Goal: Transaction & Acquisition: Purchase product/service

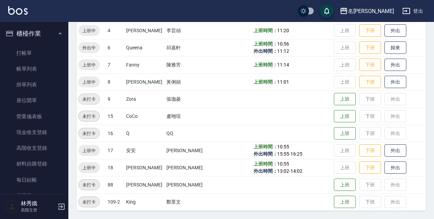
scroll to position [73, 0]
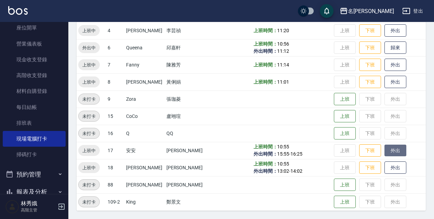
click at [395, 154] on button "外出" at bounding box center [396, 150] width 22 height 12
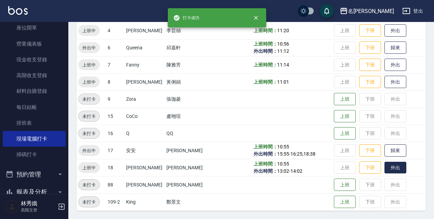
click at [395, 167] on button "外出" at bounding box center [396, 167] width 22 height 12
click at [396, 169] on button "歸來" at bounding box center [396, 167] width 22 height 12
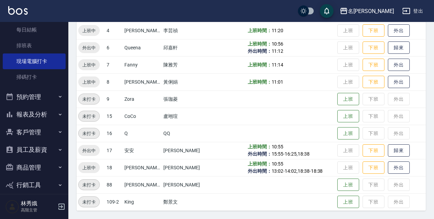
scroll to position [143, 0]
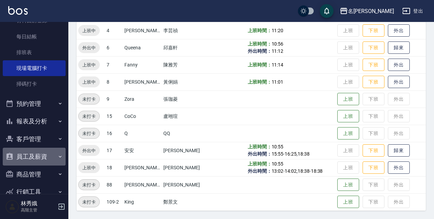
click at [42, 158] on button "員工及薪資" at bounding box center [34, 156] width 63 height 18
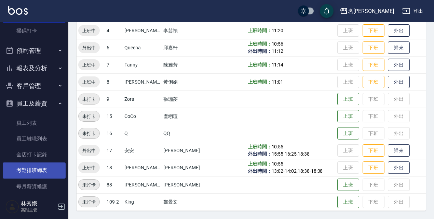
scroll to position [198, 0]
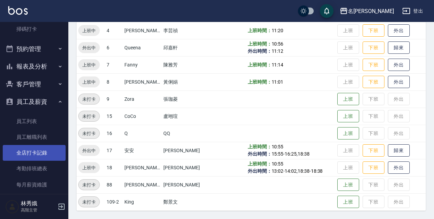
click at [33, 151] on link "全店打卡記錄" at bounding box center [34, 153] width 63 height 16
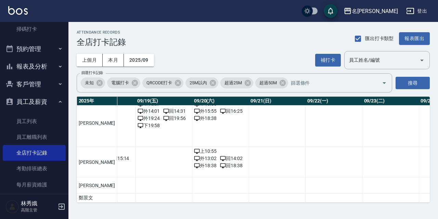
scroll to position [167, 1071]
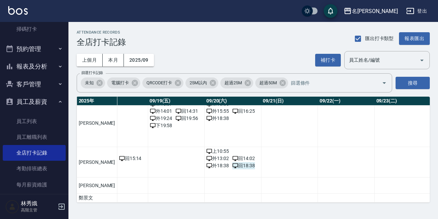
click at [232, 162] on span "回 18:38" at bounding box center [243, 165] width 23 height 7
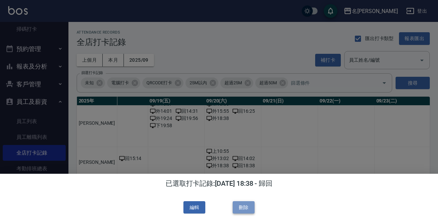
click at [244, 210] on button "刪除" at bounding box center [244, 207] width 22 height 13
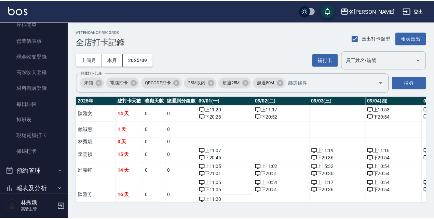
scroll to position [77, 0]
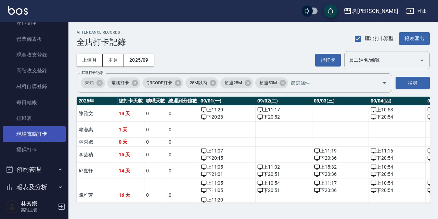
click at [29, 135] on link "現場電腦打卡" at bounding box center [34, 134] width 63 height 16
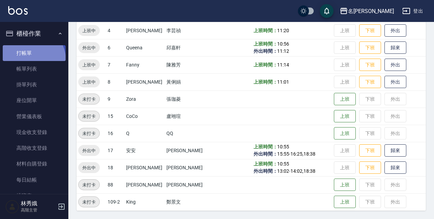
click at [28, 60] on link "打帳單" at bounding box center [34, 53] width 63 height 16
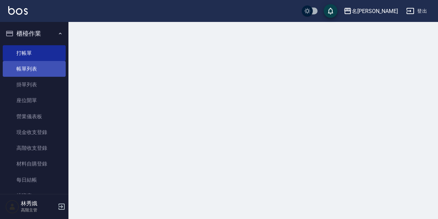
click at [29, 64] on link "帳單列表" at bounding box center [34, 69] width 63 height 16
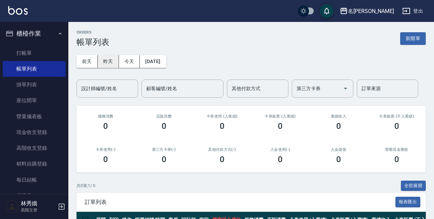
click at [114, 61] on button "昨天" at bounding box center [108, 61] width 21 height 13
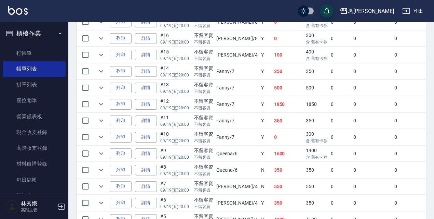
scroll to position [517, 0]
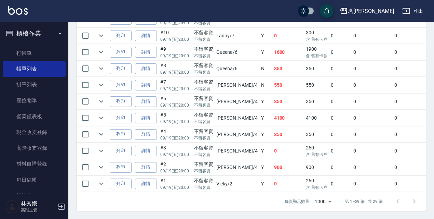
click at [304, 159] on td "900" at bounding box center [316, 167] width 25 height 16
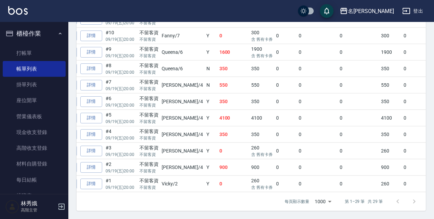
click at [297, 164] on td "0" at bounding box center [317, 167] width 41 height 16
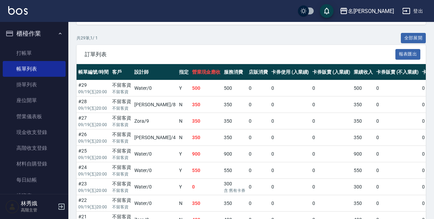
scroll to position [103, 0]
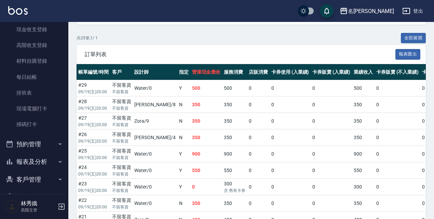
click at [43, 159] on button "報表及分析" at bounding box center [34, 162] width 63 height 18
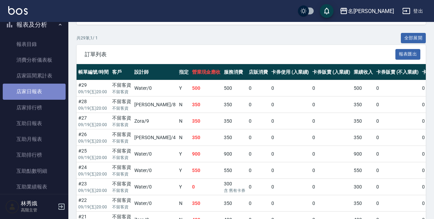
click at [40, 88] on link "店家日報表" at bounding box center [34, 91] width 63 height 16
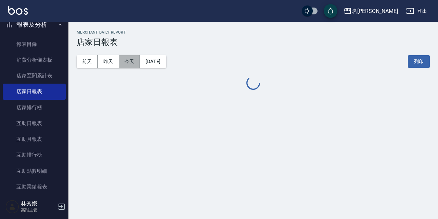
click at [131, 66] on button "今天" at bounding box center [129, 61] width 21 height 13
click at [109, 60] on button "昨天" at bounding box center [108, 61] width 21 height 13
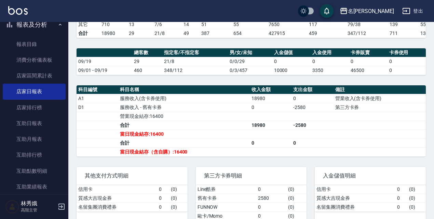
scroll to position [342, 0]
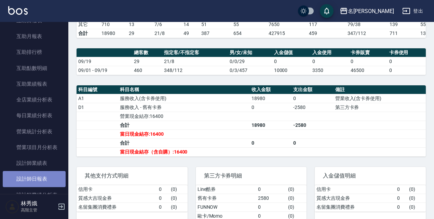
drag, startPoint x: 44, startPoint y: 176, endPoint x: 49, endPoint y: 168, distance: 9.0
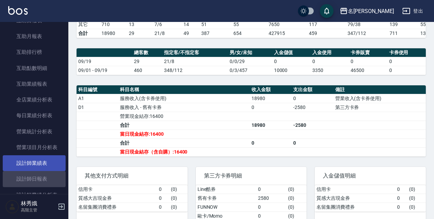
click at [44, 177] on link "設計師日報表" at bounding box center [34, 179] width 63 height 16
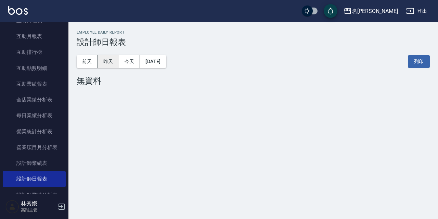
click at [109, 65] on button "昨天" at bounding box center [108, 61] width 21 height 13
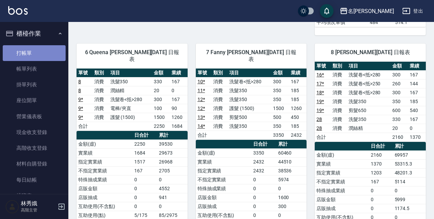
click at [40, 53] on link "打帳單" at bounding box center [34, 53] width 63 height 16
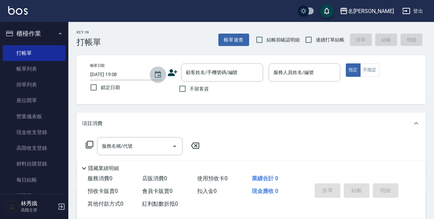
click at [158, 81] on button "Choose date, selected date is 2025-09-20" at bounding box center [158, 74] width 16 height 16
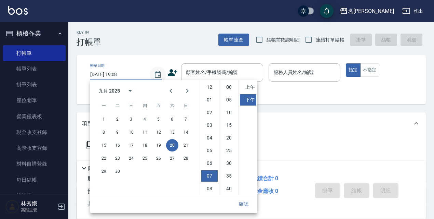
scroll to position [38, 0]
click at [158, 144] on button "19" at bounding box center [159, 145] width 12 height 12
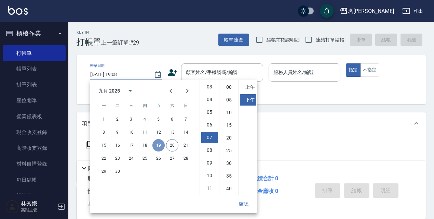
click at [160, 145] on button "19" at bounding box center [159, 145] width 12 height 12
click at [168, 143] on button "20" at bounding box center [172, 145] width 12 height 12
type input "[DATE] 19:08"
click at [248, 206] on button "確認" at bounding box center [244, 203] width 22 height 13
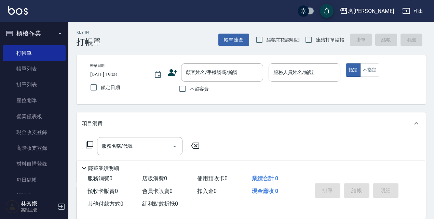
click at [115, 90] on span "鎖定日期" at bounding box center [110, 87] width 19 height 7
click at [101, 90] on input "鎖定日期" at bounding box center [94, 87] width 14 height 14
checkbox input "true"
click at [185, 87] on input "不留客資" at bounding box center [182, 88] width 14 height 14
checkbox input "true"
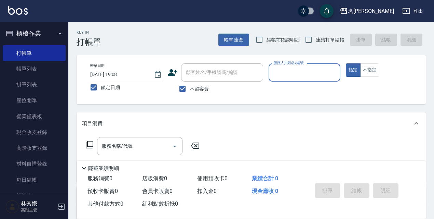
drag, startPoint x: 275, startPoint y: 45, endPoint x: 288, endPoint y: 37, distance: 15.4
click at [275, 45] on label "結帳前確認明細" at bounding box center [276, 39] width 48 height 14
click at [267, 45] on input "結帳前確認明細" at bounding box center [259, 39] width 14 height 14
checkbox input "true"
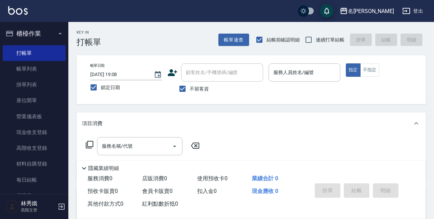
click at [321, 37] on span "連續打單結帳" at bounding box center [330, 39] width 29 height 7
click at [316, 37] on input "連續打單結帳" at bounding box center [309, 39] width 14 height 14
checkbox input "true"
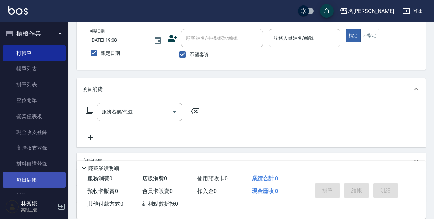
scroll to position [34, 0]
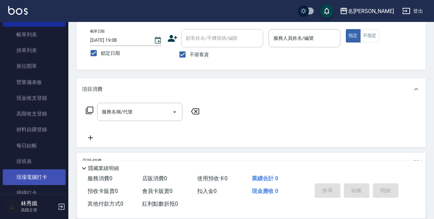
click at [30, 183] on link "現場電腦打卡" at bounding box center [34, 177] width 63 height 16
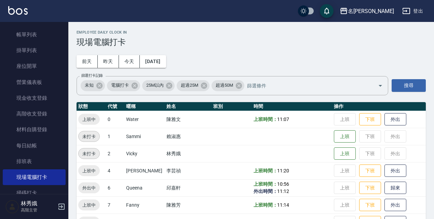
scroll to position [103, 0]
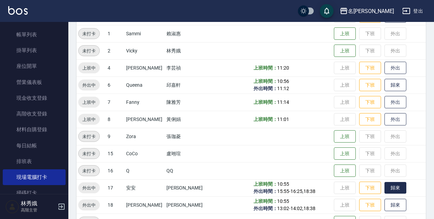
click at [398, 186] on button "歸來" at bounding box center [396, 188] width 22 height 12
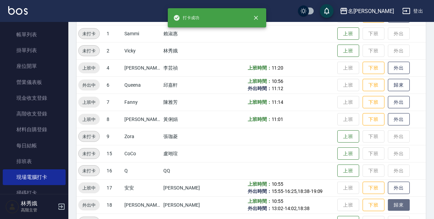
click at [394, 207] on button "歸來" at bounding box center [399, 205] width 22 height 12
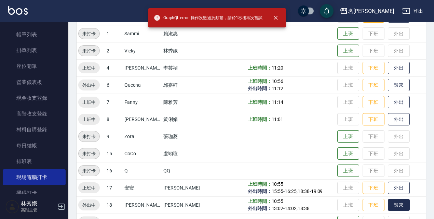
click at [392, 205] on button "歸來" at bounding box center [399, 205] width 22 height 12
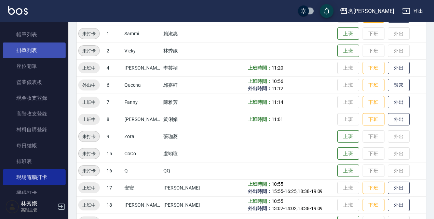
scroll to position [0, 0]
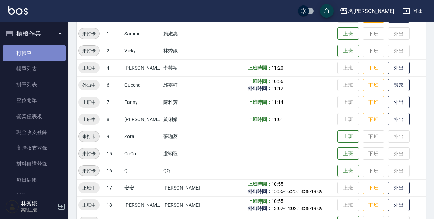
click at [37, 51] on link "打帳單" at bounding box center [34, 53] width 63 height 16
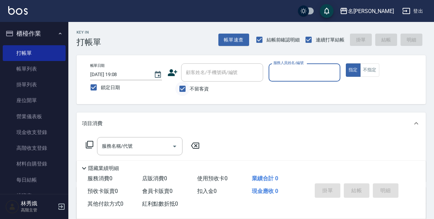
click at [185, 86] on input "不留客資" at bounding box center [182, 88] width 14 height 14
checkbox input "false"
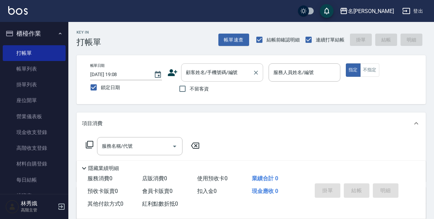
click at [203, 73] on input "顧客姓名/手機號碼/編號" at bounding box center [217, 72] width 66 height 12
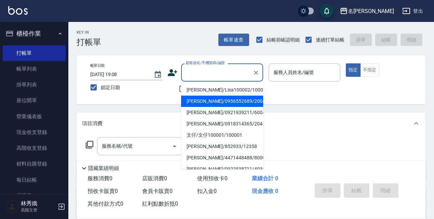
click at [211, 102] on li "[PERSON_NAME]/0956552689/20042" at bounding box center [222, 100] width 82 height 11
type input "[PERSON_NAME]/0956552689/20042"
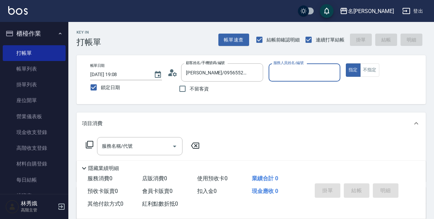
type input "Vicky-2"
click at [346, 63] on button "指定" at bounding box center [353, 69] width 15 height 13
type button "true"
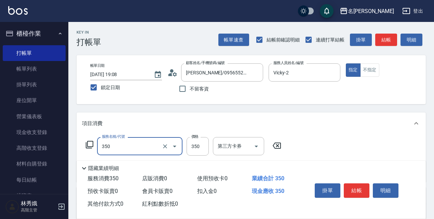
type input "洗髮350(350)"
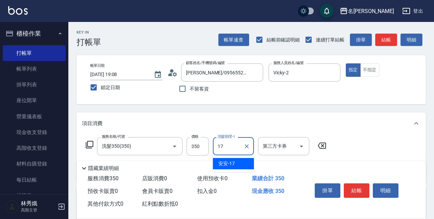
type input "安安-17"
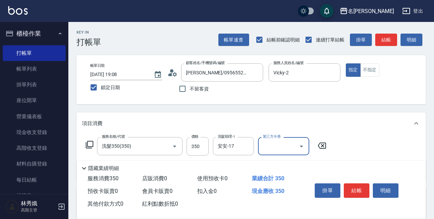
scroll to position [118, 0]
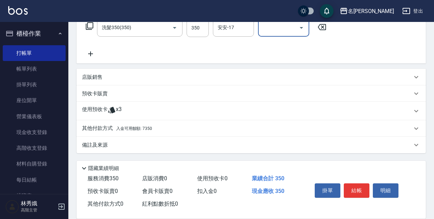
click at [128, 74] on div "店販銷售" at bounding box center [247, 77] width 330 height 7
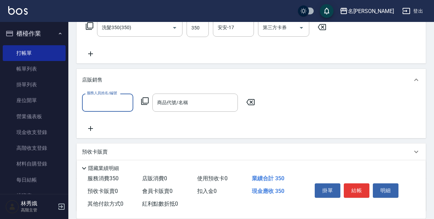
scroll to position [0, 0]
type input "Vicky-2"
click at [147, 100] on icon at bounding box center [145, 101] width 8 height 8
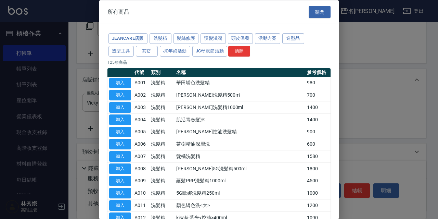
click at [263, 45] on div "JeanCare店販 洗髮精 髮絲修護 護髮滋潤 頭皮保養 活動方案 造型品 造型工具 其它 JC年終活動 JC母親節活動 清除" at bounding box center [218, 44] width 223 height 25
click at [203, 48] on button "JC母親節活動" at bounding box center [209, 50] width 35 height 11
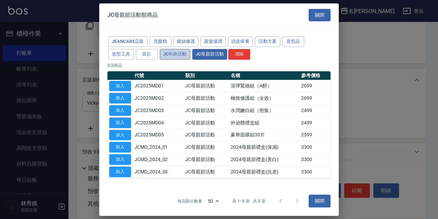
click at [178, 53] on button "JC年終活動" at bounding box center [175, 54] width 30 height 11
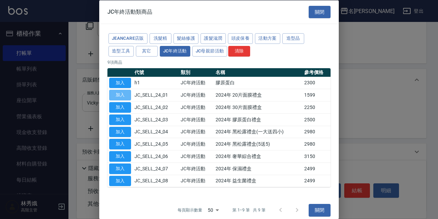
click at [121, 94] on button "加入" at bounding box center [120, 95] width 22 height 11
type input "2024年 20片面膜禮盒"
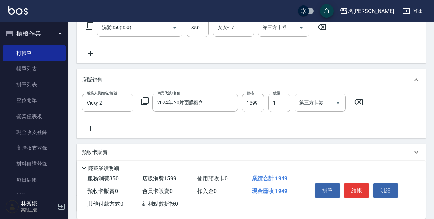
scroll to position [177, 0]
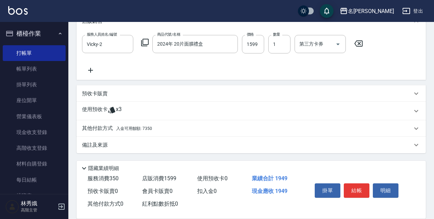
drag, startPoint x: 171, startPoint y: 128, endPoint x: 167, endPoint y: 134, distance: 7.0
click at [170, 128] on div "其他付款方式 入金可用餘額: 7350" at bounding box center [247, 129] width 330 height 8
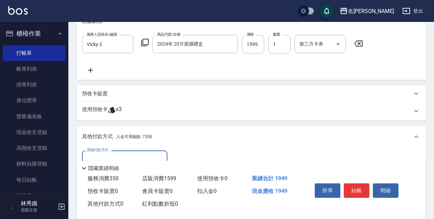
scroll to position [258, 0]
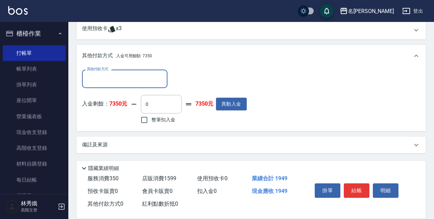
click at [169, 125] on label "整筆扣入金" at bounding box center [156, 120] width 38 height 14
click at [152, 125] on input "整筆扣入金" at bounding box center [144, 120] width 14 height 14
checkbox input "true"
type input "1949"
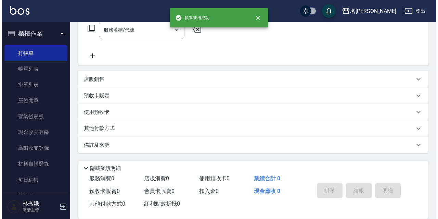
scroll to position [0, 0]
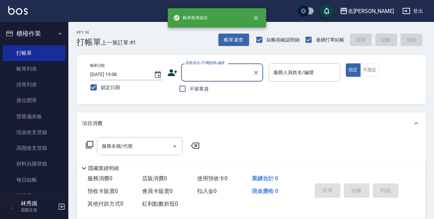
click at [206, 94] on label "不留客資" at bounding box center [192, 88] width 34 height 14
click at [190, 94] on input "不留客資" at bounding box center [182, 88] width 14 height 14
checkbox input "true"
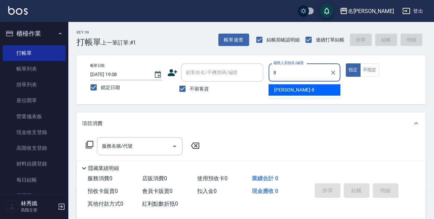
type input "Cindy-8"
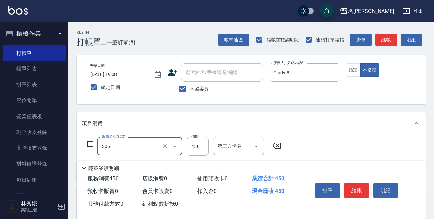
type input "剪髮450(306)"
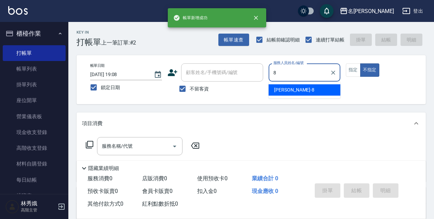
type input "Cindy-8"
type button "false"
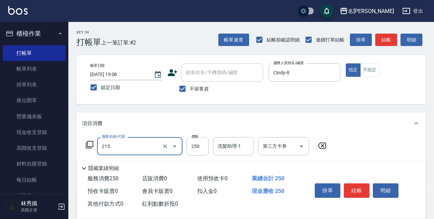
type input "215"
type input "2"
type input "洗髮卷<抵>250(215)"
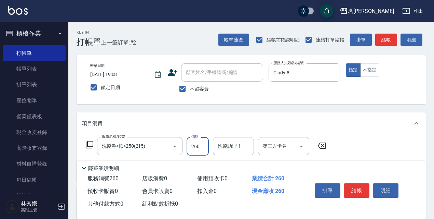
type input "260"
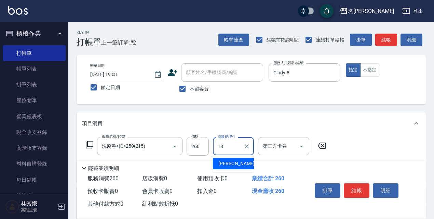
type input "[PERSON_NAME]-18"
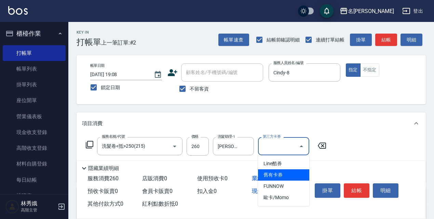
type input "舊有卡券"
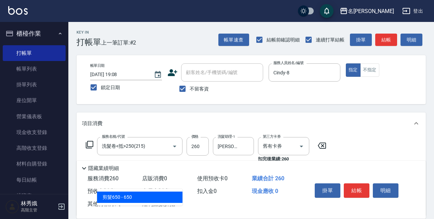
type input "剪髮650(309)"
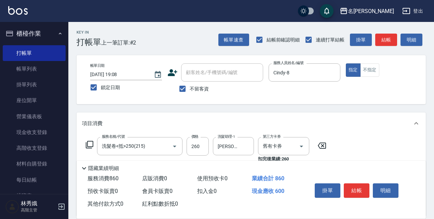
type input "600"
type input "."
click at [91, 145] on icon at bounding box center [90, 144] width 8 height 8
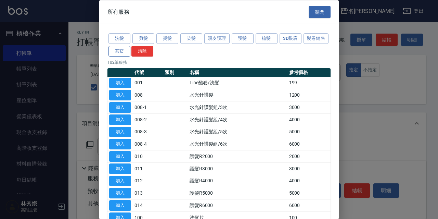
click at [130, 52] on button "其它" at bounding box center [119, 50] width 22 height 11
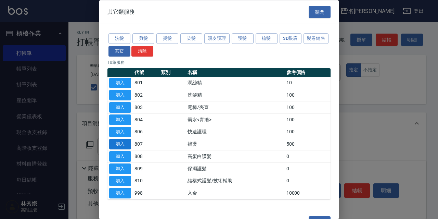
click at [113, 140] on button "加入" at bounding box center [120, 144] width 22 height 11
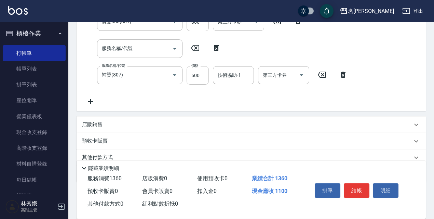
scroll to position [37, 0]
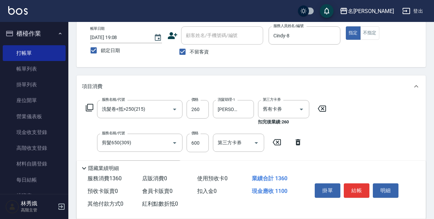
click at [188, 75] on div "Key In 打帳單 上一筆訂單:#2 帳單速查 結帳前確認明細 連續打單結帳 掛單 結帳 明細 帳單日期 [DATE] 19:08 鎖定日期 顧客姓名/手機…" at bounding box center [251, 176] width 366 height 383
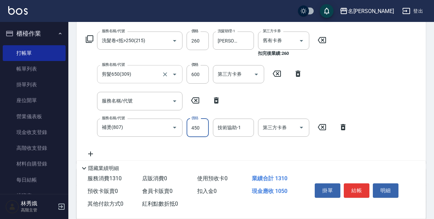
type input "450"
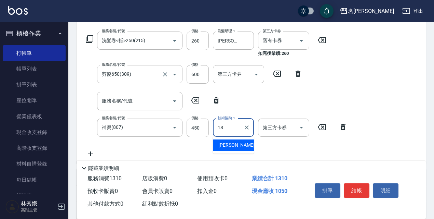
type input "[PERSON_NAME]-18"
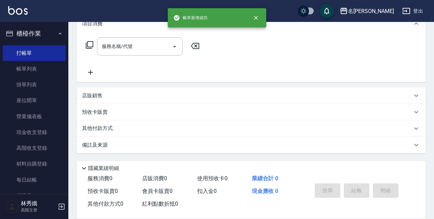
scroll to position [0, 0]
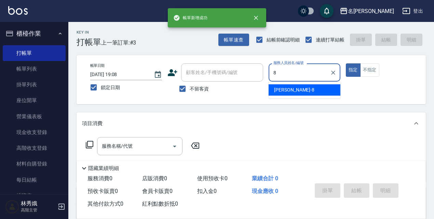
type input "Cindy-8"
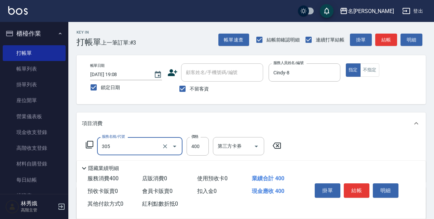
type input "剪髮400(305)"
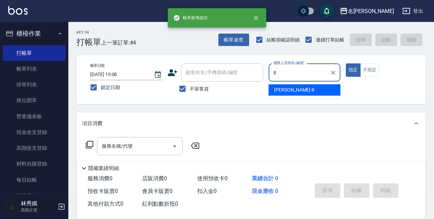
type input "Cindy-8"
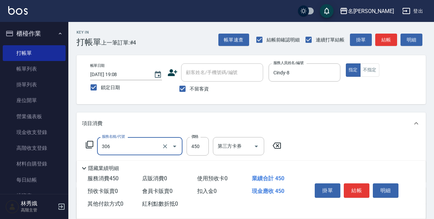
type input "剪髮450(306)"
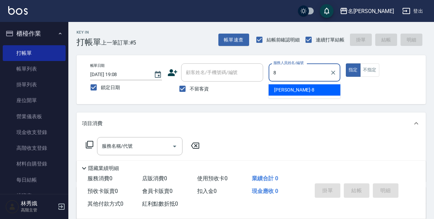
type input "Cindy-8"
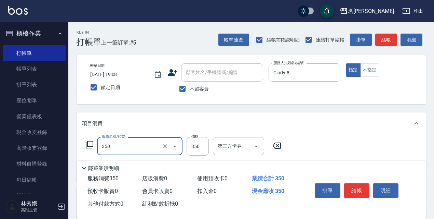
type input "洗髮350(350)"
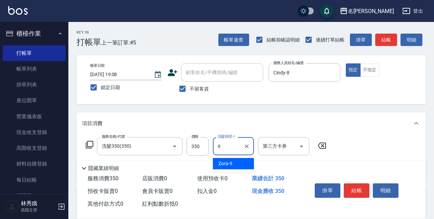
type input "Zora-9"
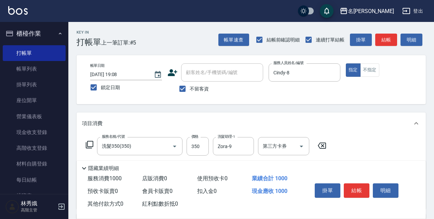
type input "剪髮650(309)"
type input "600"
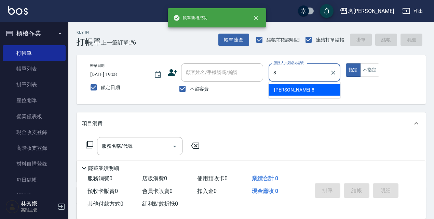
type input "Cindy-8"
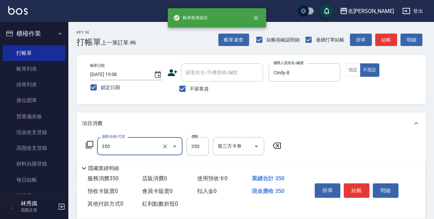
type input "洗髮350(350)"
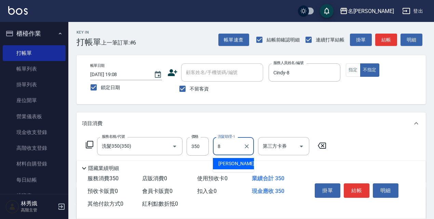
type input "Cindy-8"
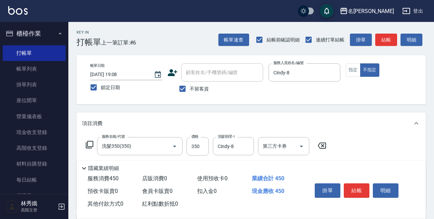
type input "剪髮<瀏海>(302)"
type input "潤絲精(801)"
type input "20"
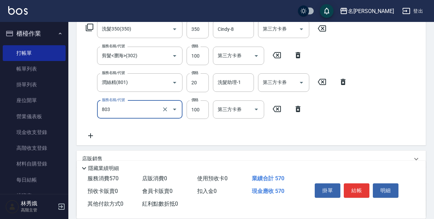
type input "電棒/夾直(803)"
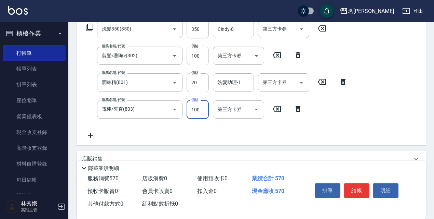
scroll to position [83, 0]
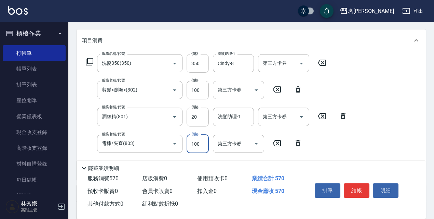
click at [203, 68] on input "350" at bounding box center [198, 63] width 22 height 18
type input "330"
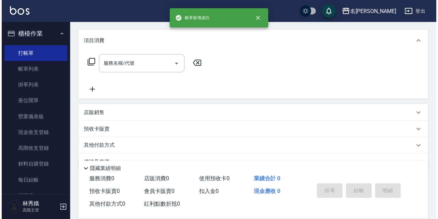
scroll to position [0, 0]
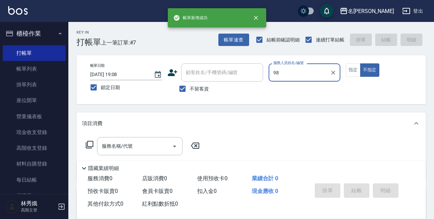
type input "9"
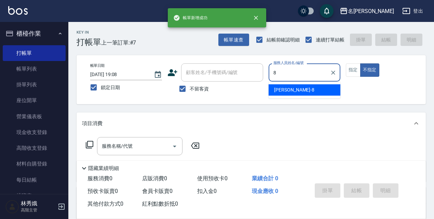
type input "Cindy-8"
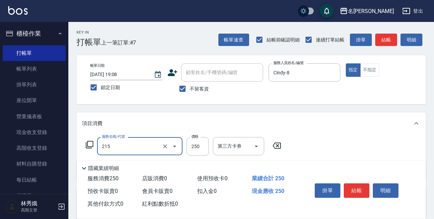
type input "洗髮卷<抵>250(215)"
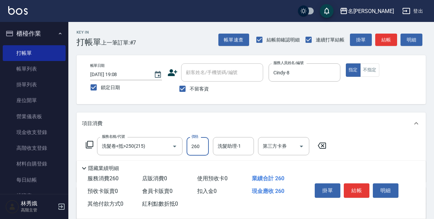
type input "260"
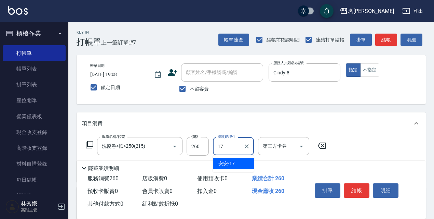
type input "安安-17"
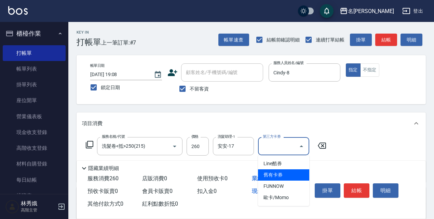
type input "舊有卡券"
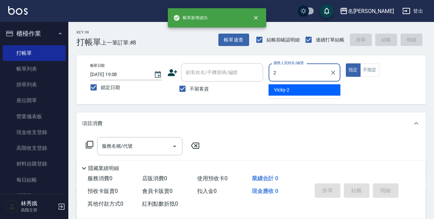
type input "Vicky-2"
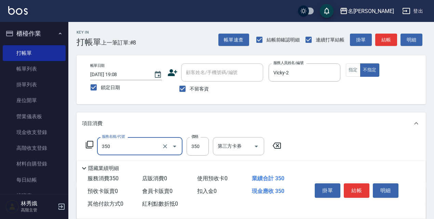
type input "洗髮350(350)"
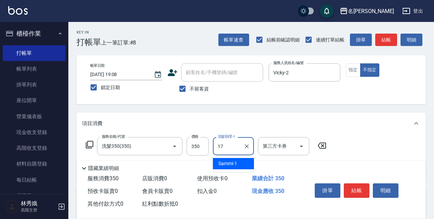
type input "安安-17"
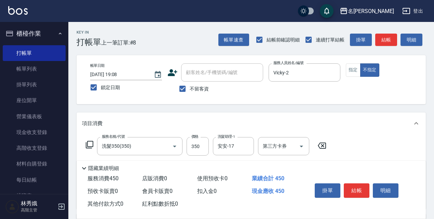
type input "電棒/夾直(803)"
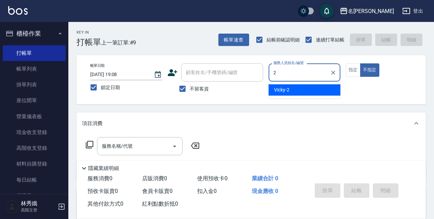
type input "Vicky-2"
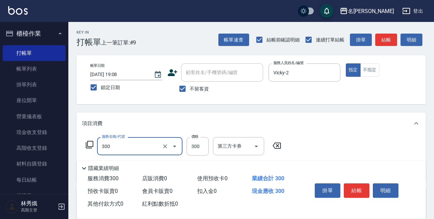
type input "洗髮300(300)"
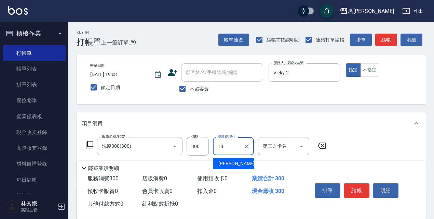
type input "[PERSON_NAME]-18"
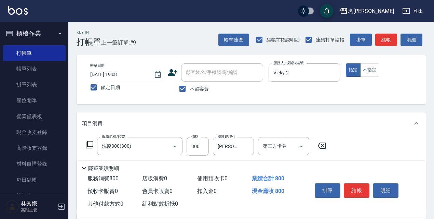
type input "剪髮500(307)"
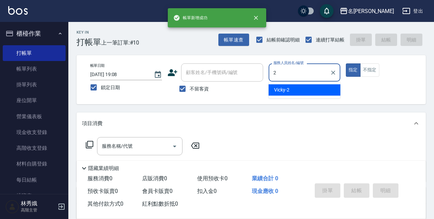
type input "Vicky-2"
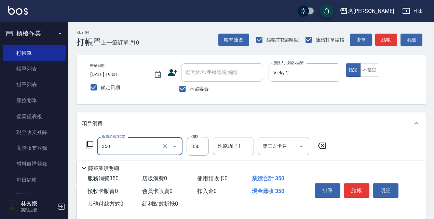
type input "洗髮350(350)"
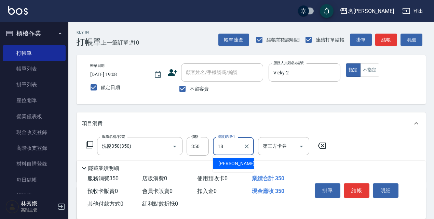
type input "[PERSON_NAME]-18"
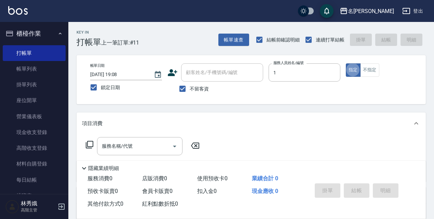
type input "Sammi-1"
click at [84, 148] on div "服務名稱/代號 服務名稱/代號" at bounding box center [143, 146] width 122 height 18
click at [87, 146] on icon at bounding box center [90, 145] width 8 height 8
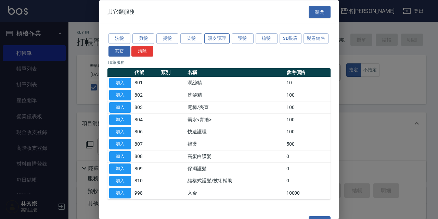
click at [222, 42] on div "洗髮 剪髮 燙髮 染髮 頭皮護理 護髮 梳髮 3D眼眉 髮卷銷售 其它 清除" at bounding box center [218, 44] width 223 height 25
click at [223, 38] on button "頭皮護理" at bounding box center [216, 38] width 25 height 11
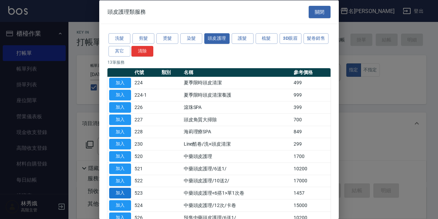
click at [123, 194] on button "加入" at bounding box center [120, 192] width 22 height 11
type input "中藥頭皮護理<6搭1>單1次卷(523)"
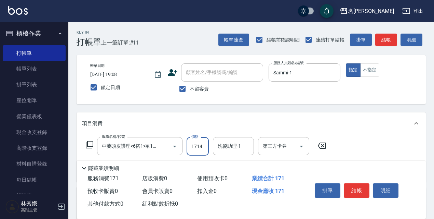
type input "1714"
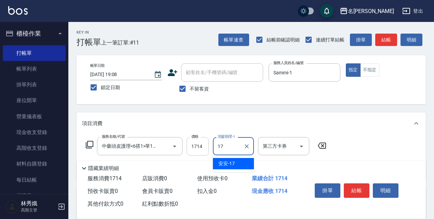
type input "安安-17"
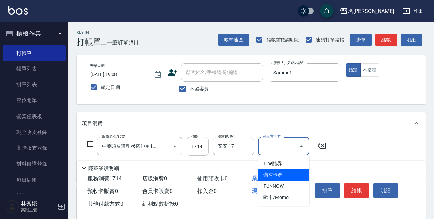
type input "舊有卡券"
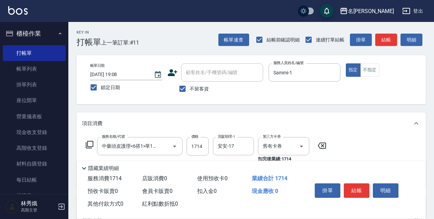
click at [86, 144] on icon at bounding box center [90, 145] width 8 height 8
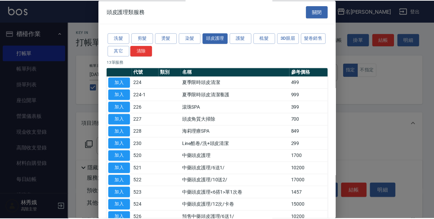
scroll to position [34, 0]
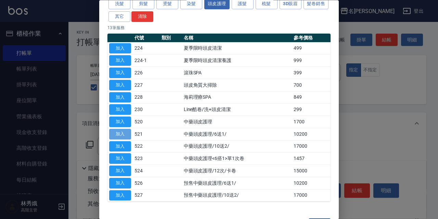
click at [112, 135] on button "加入" at bounding box center [120, 134] width 22 height 11
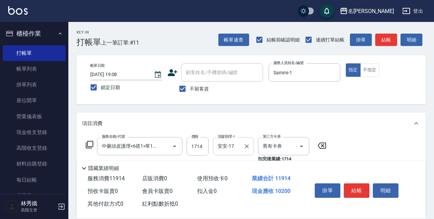
scroll to position [68, 0]
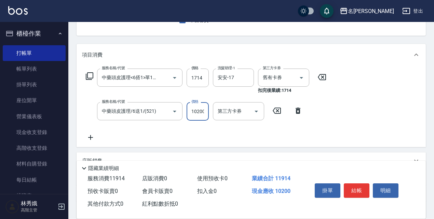
click at [202, 116] on input "10200" at bounding box center [198, 111] width 22 height 18
type input "12000"
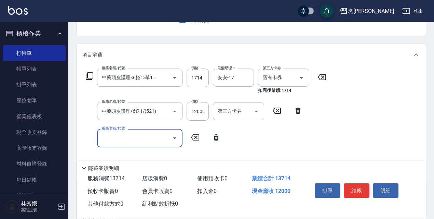
scroll to position [0, 0]
type input "阿速卡醫學燙髮(412)"
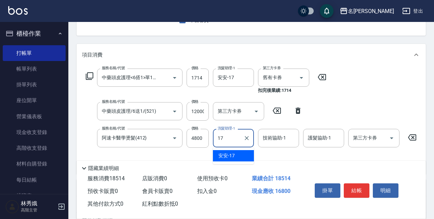
type input "安安-17"
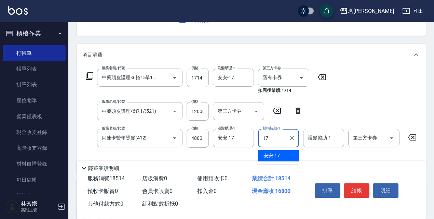
type input "安安-17"
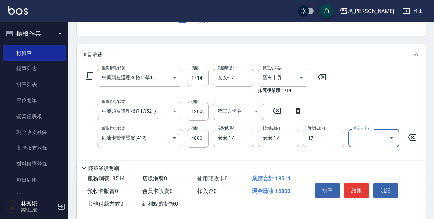
type input "安安-17"
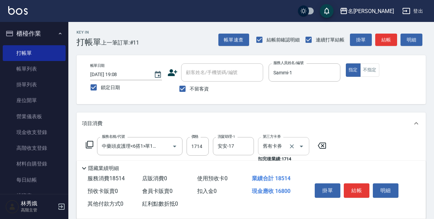
scroll to position [34, 0]
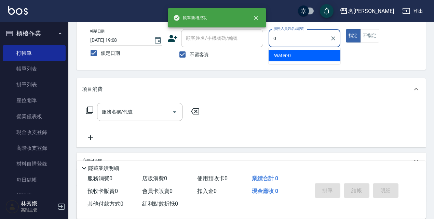
type input "Water-0"
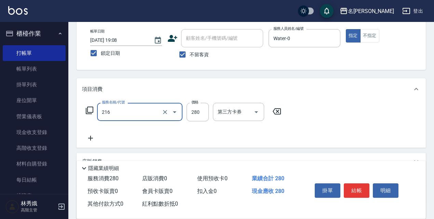
type input "洗髮卷<抵>280(216)"
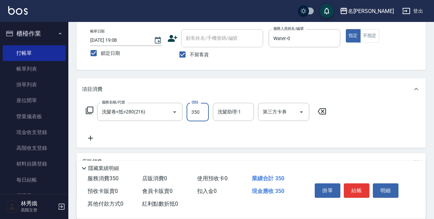
type input "350"
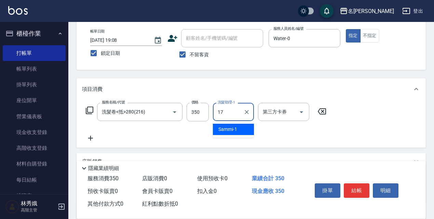
type input "安安-17"
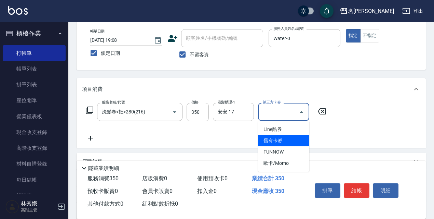
type input "舊有卡券"
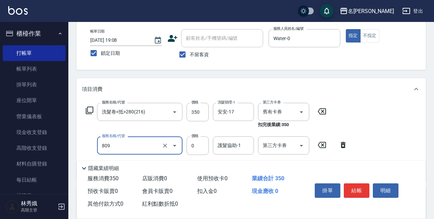
type input "保濕護髮(809)"
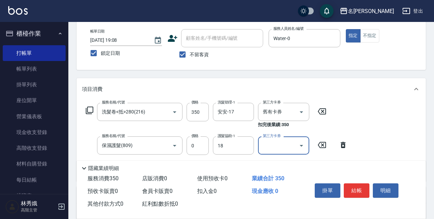
type input "[PERSON_NAME]-18"
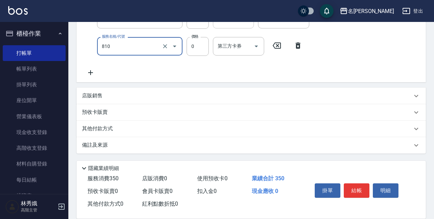
type input "結構式護髮/技術輔助(810)"
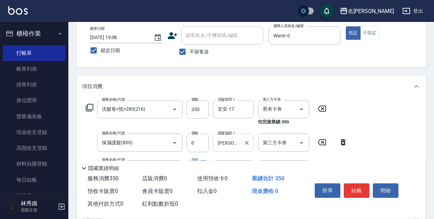
scroll to position [71, 0]
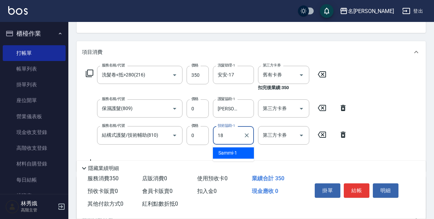
type input "[PERSON_NAME]-18"
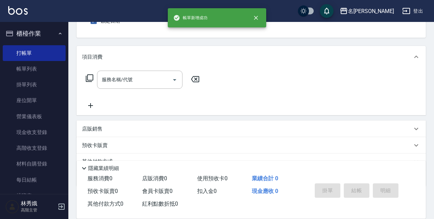
scroll to position [0, 0]
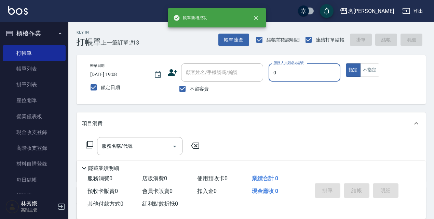
type input "Water-0"
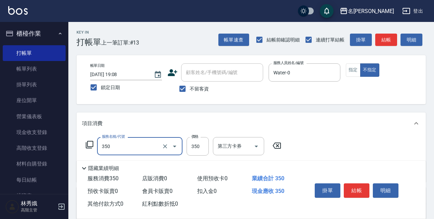
type input "洗髮350(350)"
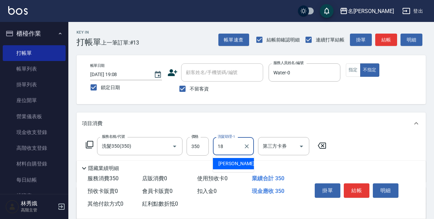
type input "[PERSON_NAME]-18"
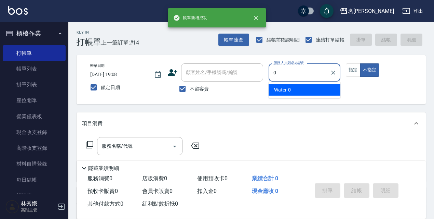
type input "Water-0"
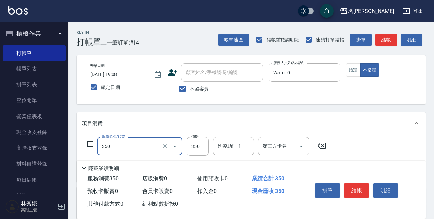
type input "洗髮350(350)"
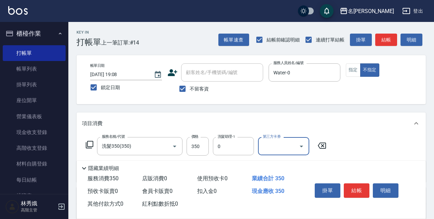
type input "Water-0"
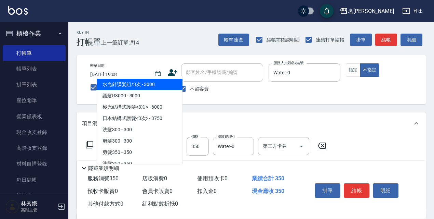
type input "302"
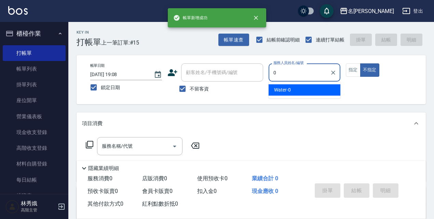
type input "Water-0"
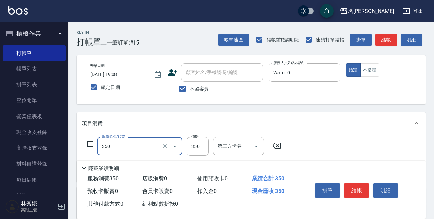
type input "洗髮350(350)"
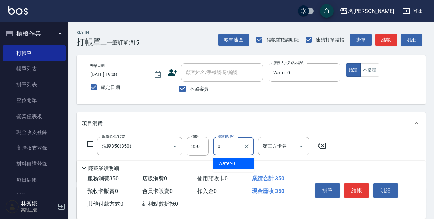
type input "Water-0"
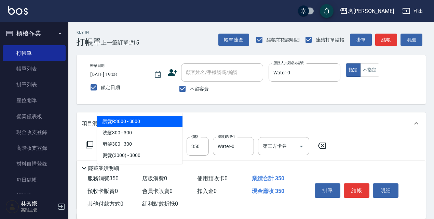
type input "3"
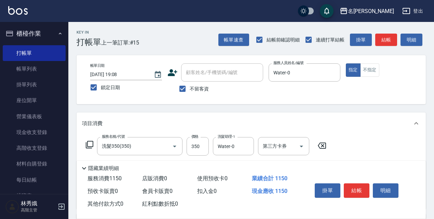
type input "染髮(800)(501)"
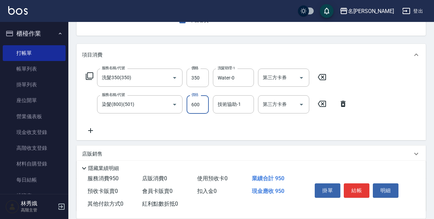
type input "600"
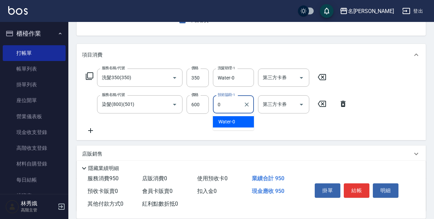
type input "Water-0"
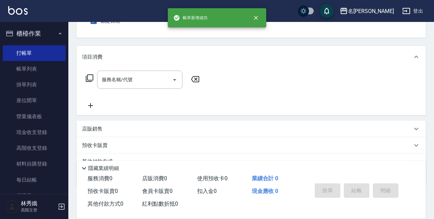
scroll to position [32, 0]
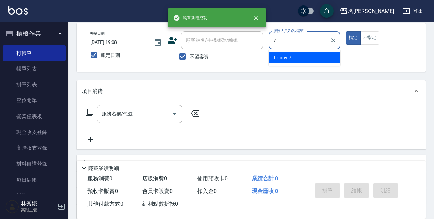
type input "Fanny-7"
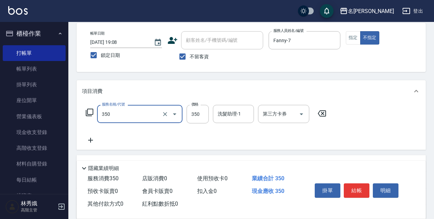
type input "洗髮350(350)"
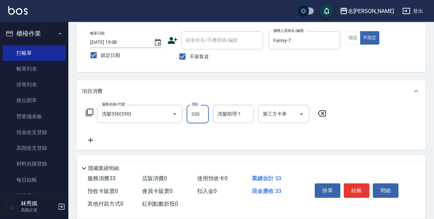
type input "330"
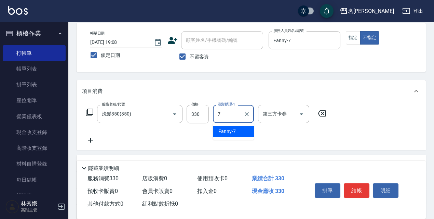
type input "Fanny-7"
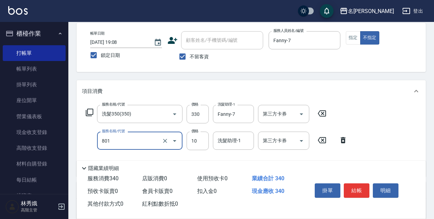
type input "潤絲精(801)"
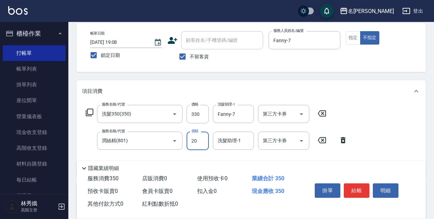
type input "20"
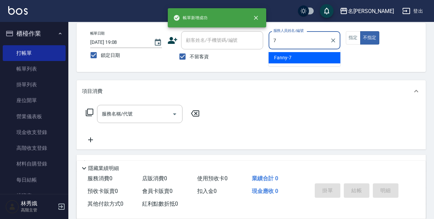
type input "Fanny-7"
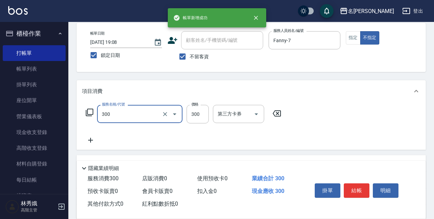
type input "洗髮300(300)"
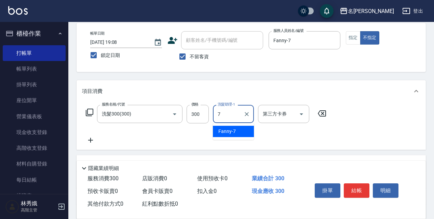
type input "Fanny-7"
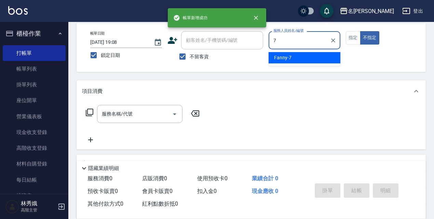
type input "Fanny-7"
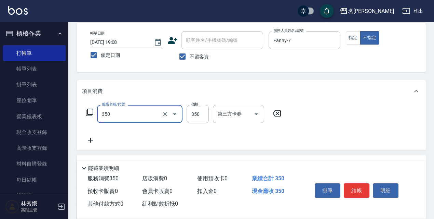
type input "洗髮350(350)"
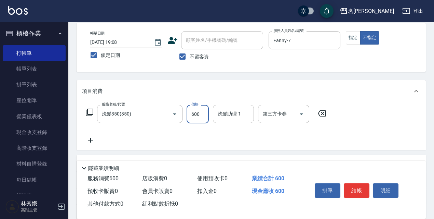
type input "600"
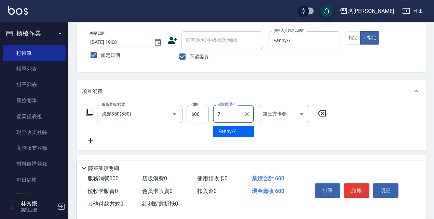
type input "Fanny-7"
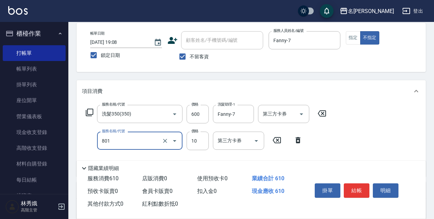
type input "潤絲精(801)"
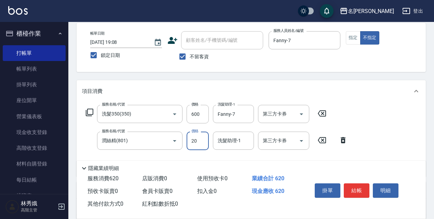
type input "20"
click at [208, 117] on input "600" at bounding box center [198, 114] width 22 height 18
type input "580"
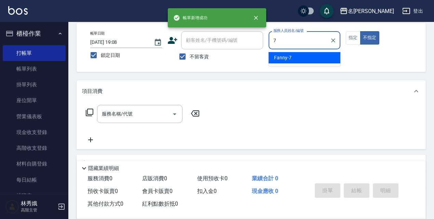
type input "Fanny-7"
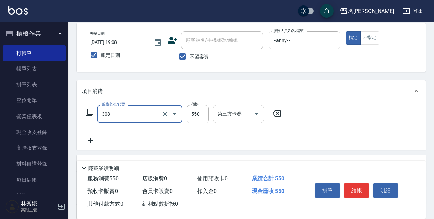
type input "剪髮550(308)"
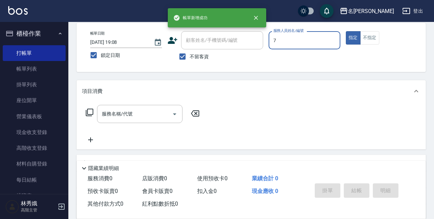
type input "Fanny-7"
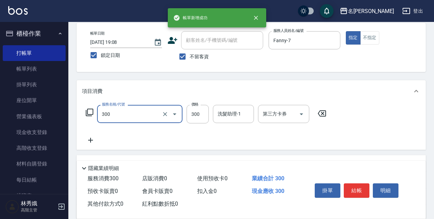
type input "洗髮300(300)"
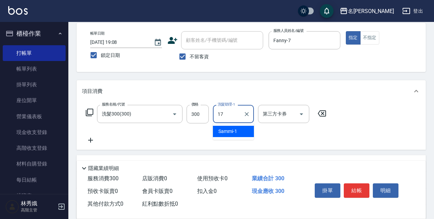
type input "安安-17"
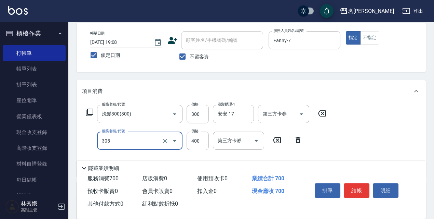
type input "剪髮400(305)"
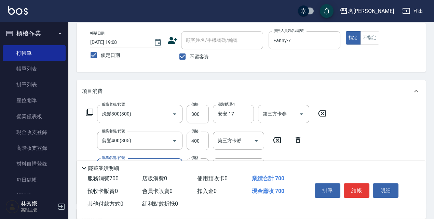
type input "結構式護髮/技術輔助(810)"
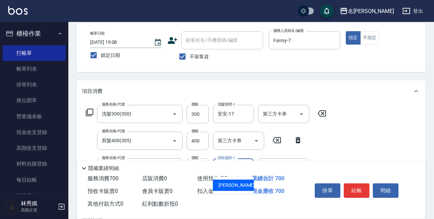
type input "[PERSON_NAME]-18"
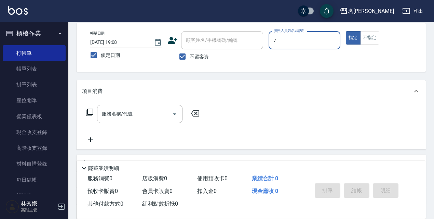
type input "Fanny-7"
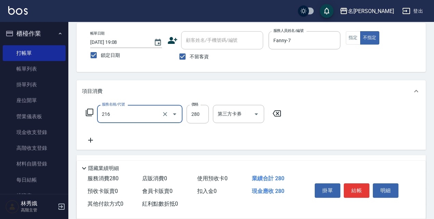
type input "洗髮卷<抵>280(216)"
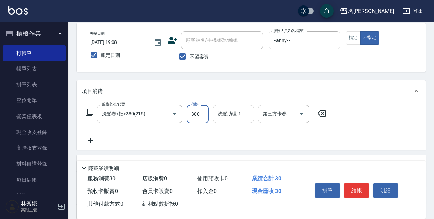
type input "300"
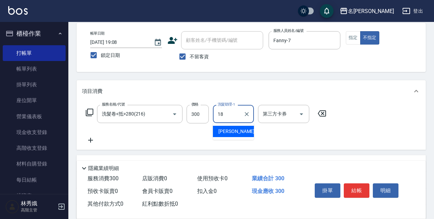
type input "[PERSON_NAME]-18"
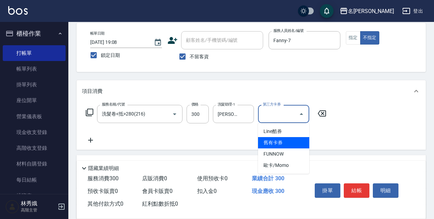
type input "舊有卡券"
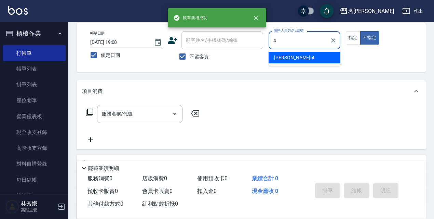
type input "[PERSON_NAME]-4"
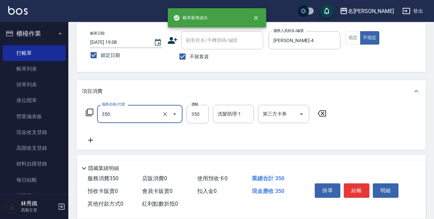
type input "洗髮350(350)"
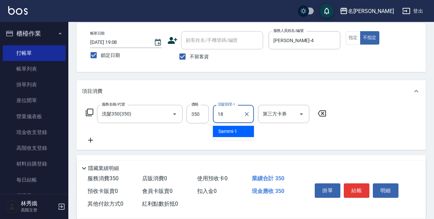
type input "[PERSON_NAME]-18"
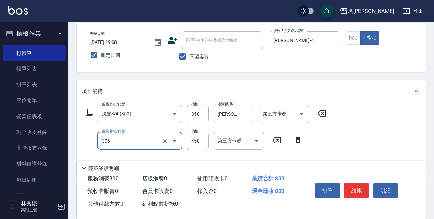
type input "剪髮450(306)"
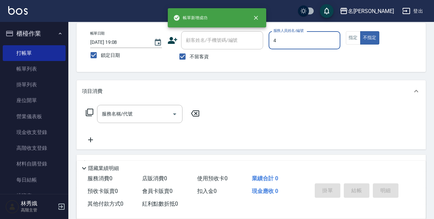
type input "[PERSON_NAME]-4"
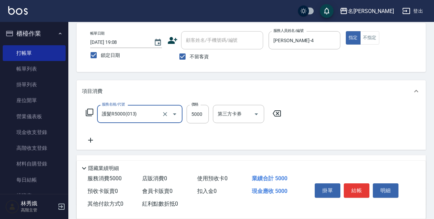
type input "護髮R5000(013)"
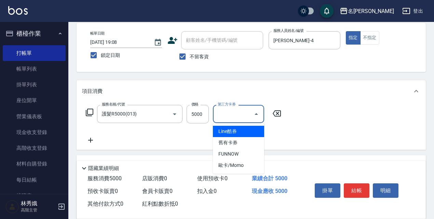
scroll to position [0, 0]
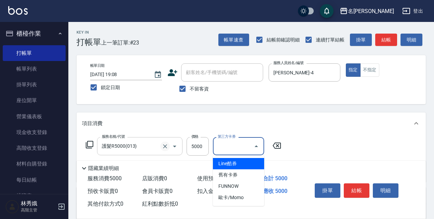
click at [165, 147] on icon "Clear" at bounding box center [165, 146] width 7 height 7
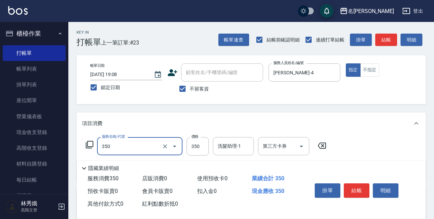
type input "洗髮350(350)"
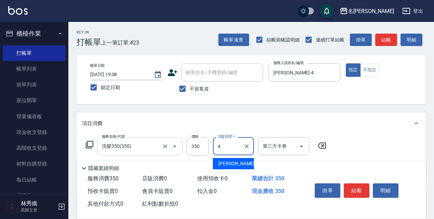
type input "[PERSON_NAME]-4"
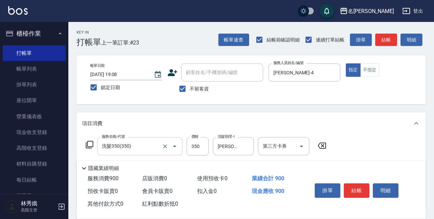
type input "剪髮550(308)"
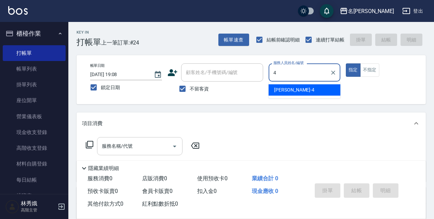
type input "[PERSON_NAME]-4"
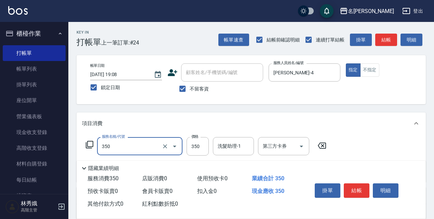
type input "洗髮350(350)"
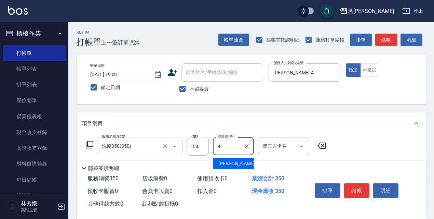
type input "[PERSON_NAME]-4"
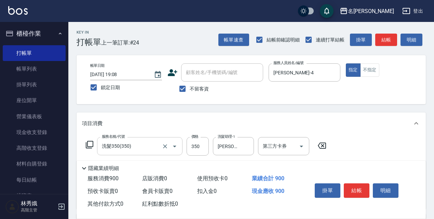
scroll to position [68, 0]
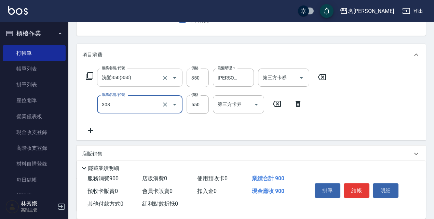
type input "剪髮550(308)"
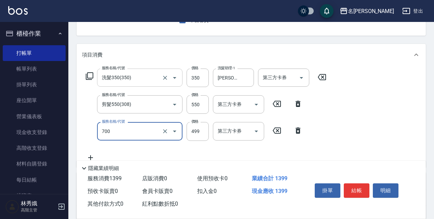
type input "頭皮隔離(700)"
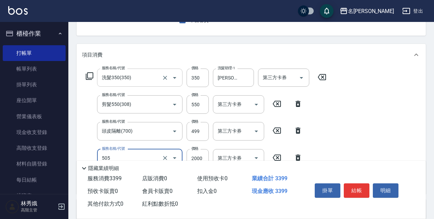
type input "染髮(2000)(505)"
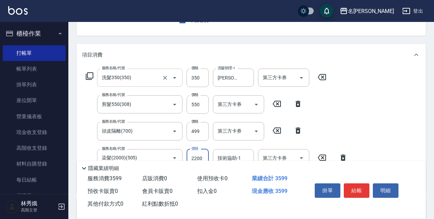
type input "2200"
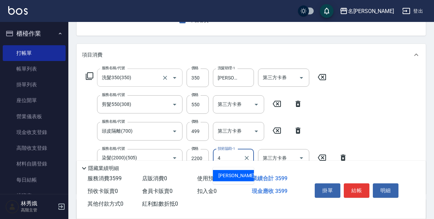
type input "[PERSON_NAME]-4"
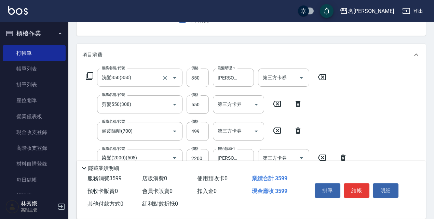
type input "保濕護髮(809)"
type input "[PERSON_NAME]-4"
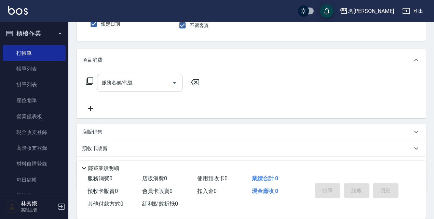
scroll to position [29, 0]
